Goal: Information Seeking & Learning: Learn about a topic

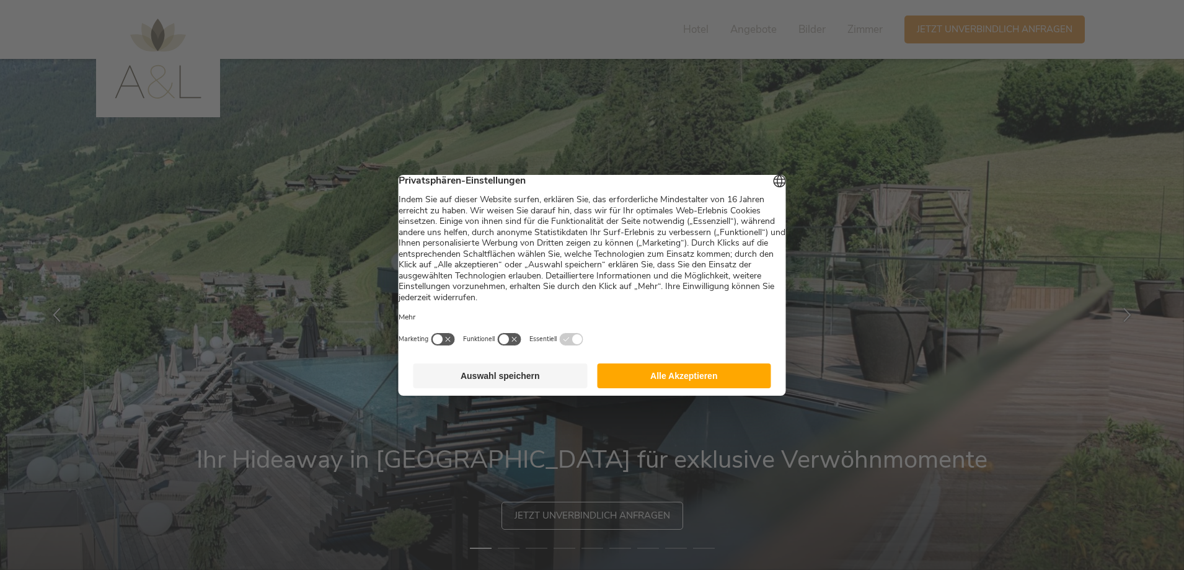
click at [511, 380] on button "Auswahl speichern" at bounding box center [501, 375] width 174 height 25
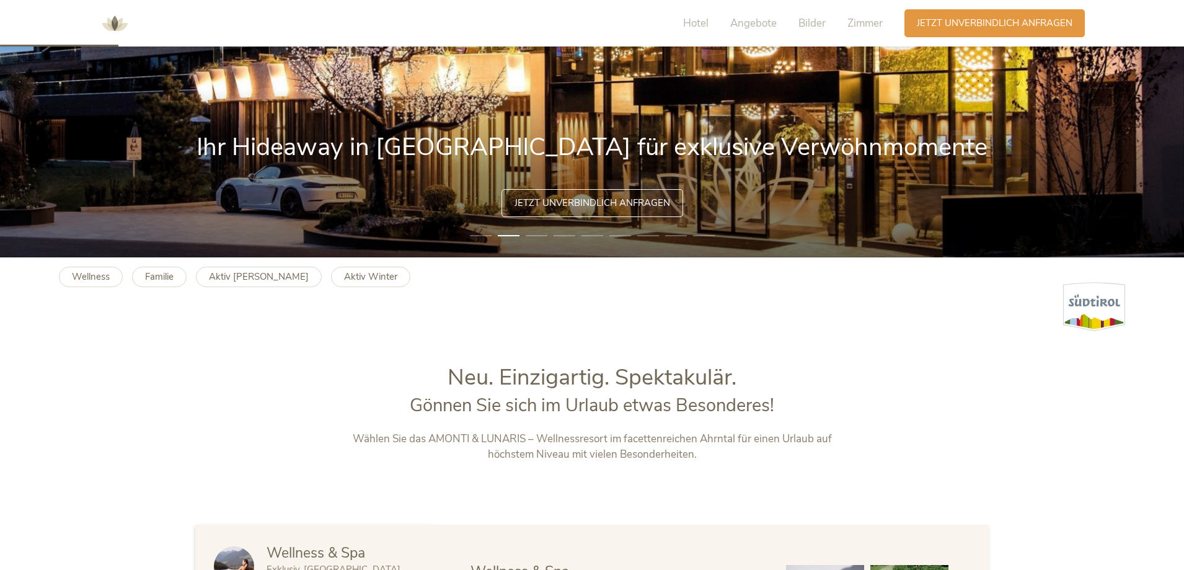
scroll to position [372, 0]
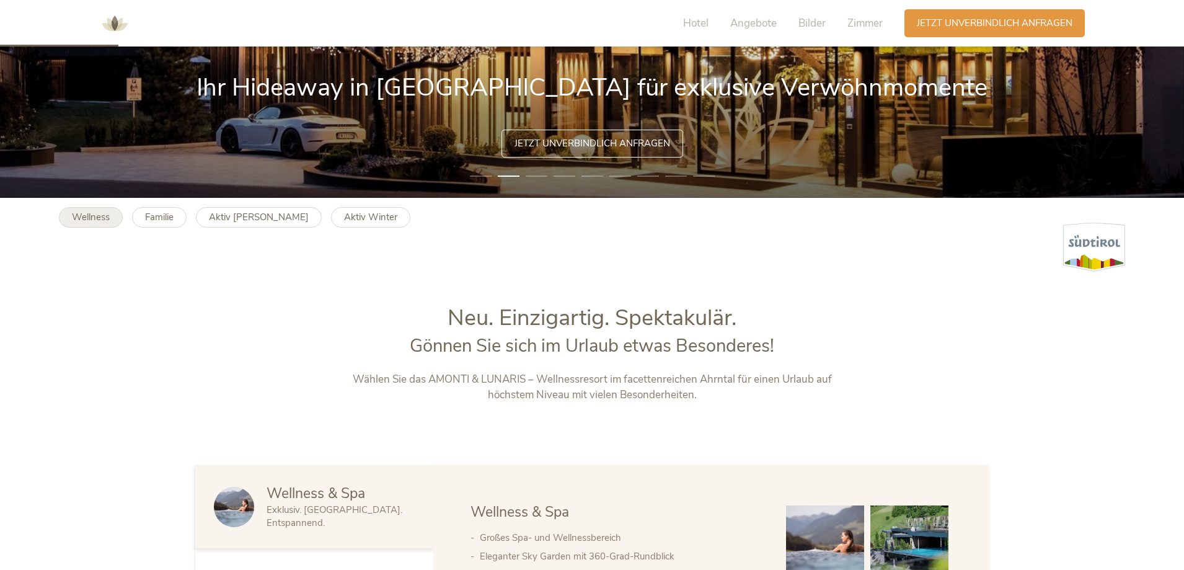
click at [100, 216] on b "Wellness" at bounding box center [91, 217] width 38 height 12
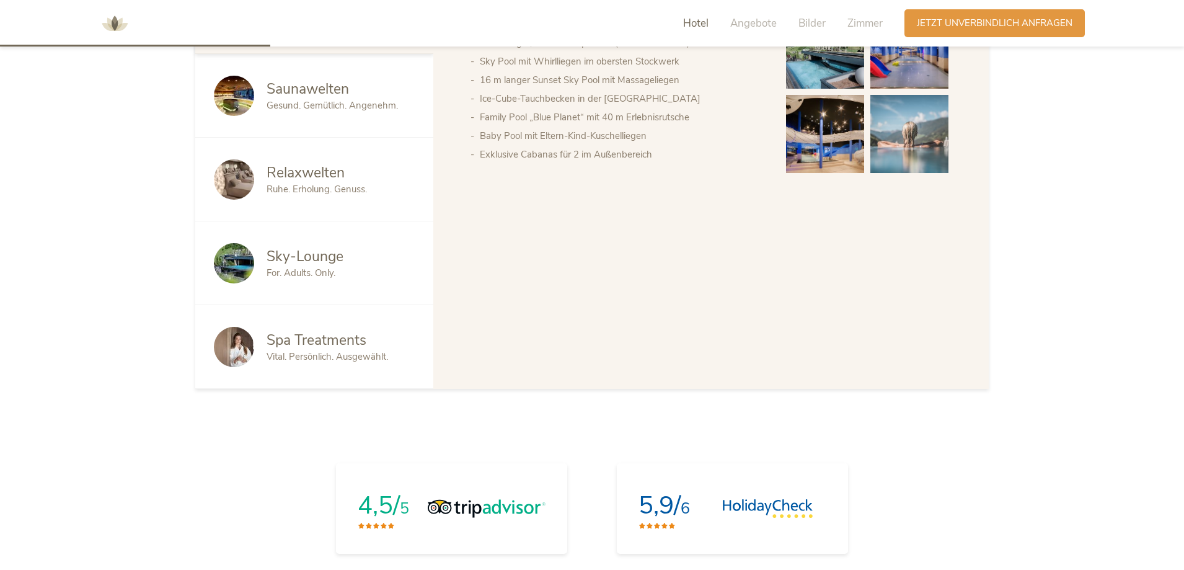
scroll to position [868, 0]
click at [304, 339] on span "Spa Treatments" at bounding box center [317, 338] width 100 height 19
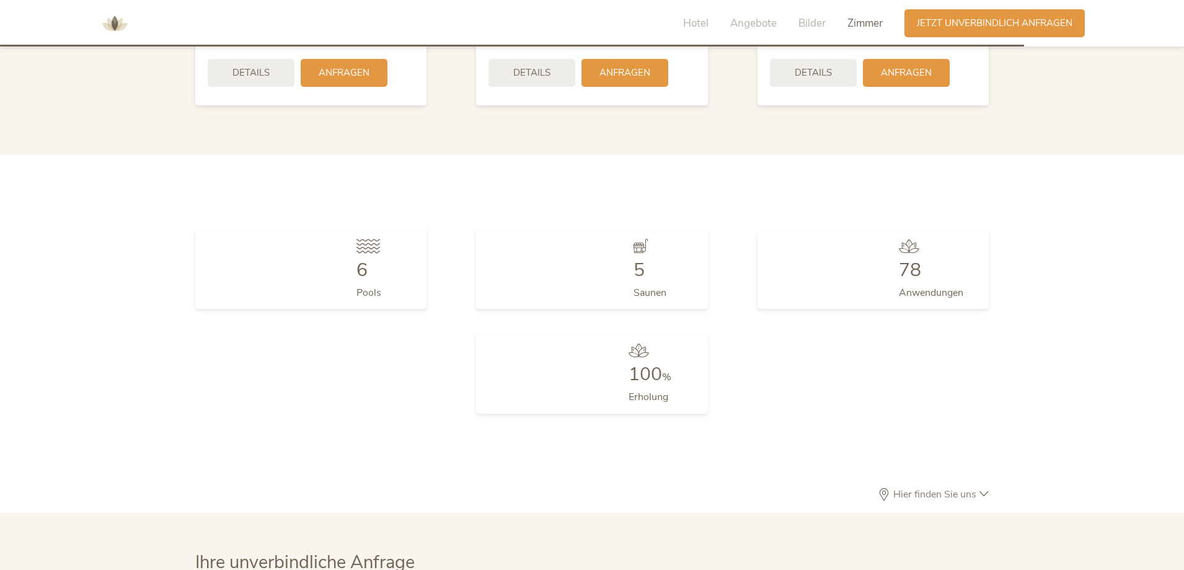
scroll to position [3410, 0]
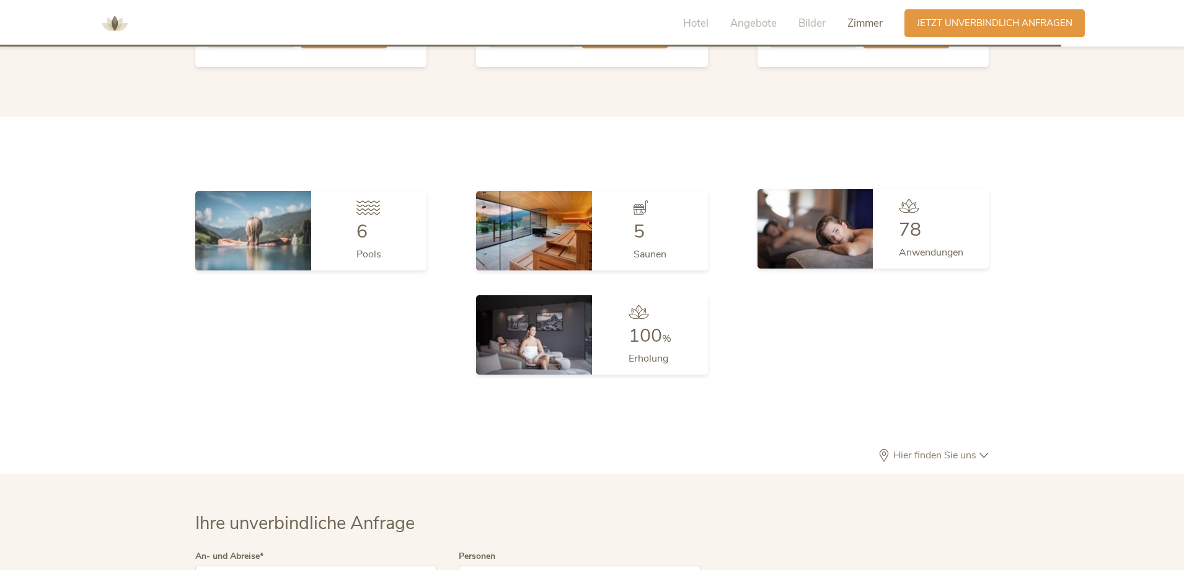
click at [918, 225] on span "78" at bounding box center [910, 229] width 22 height 25
click at [903, 204] on icon at bounding box center [909, 205] width 20 height 14
click at [789, 229] on img at bounding box center [816, 228] width 116 height 79
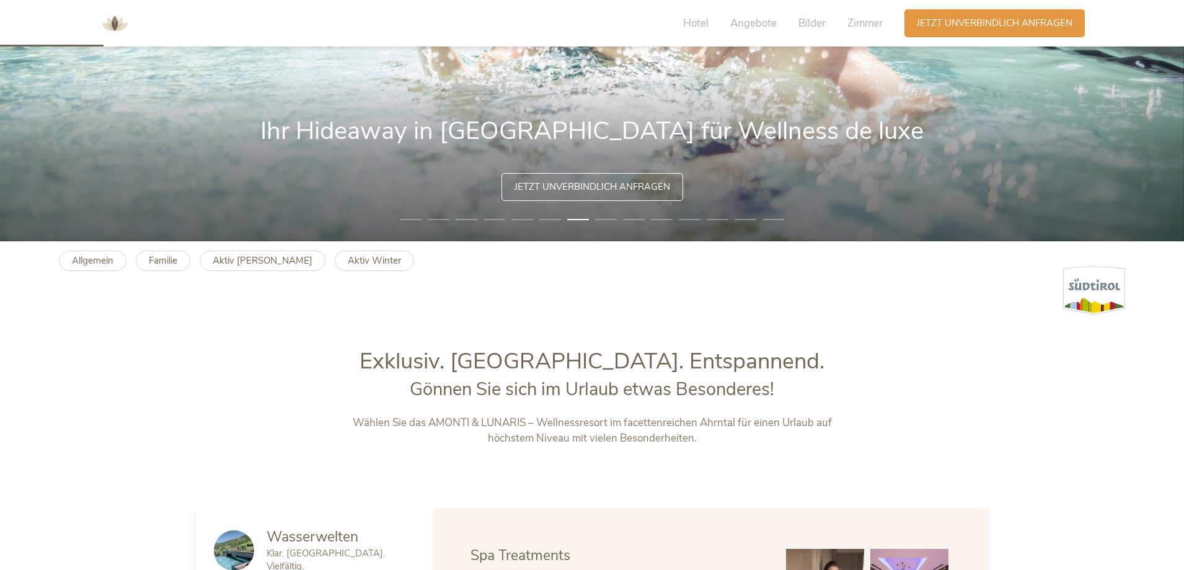
scroll to position [0, 0]
